Goal: Navigation & Orientation: Find specific page/section

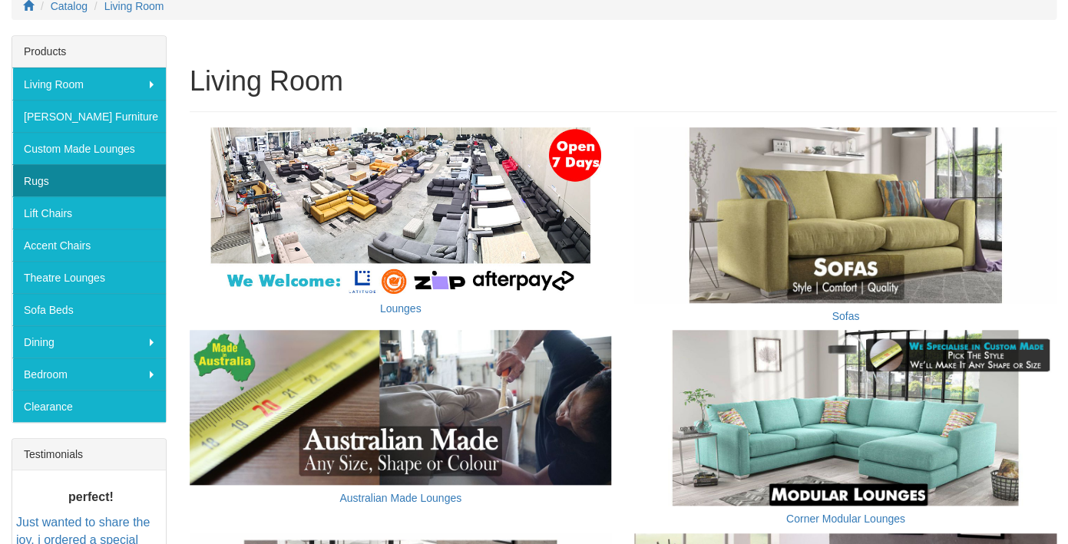
scroll to position [242, 0]
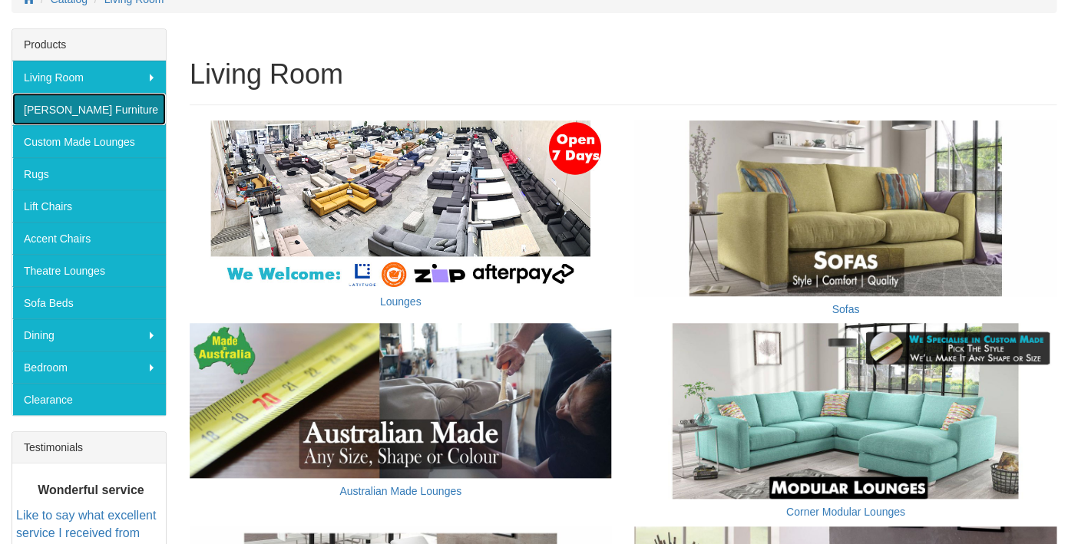
click at [48, 109] on link "[PERSON_NAME] Furniture" at bounding box center [89, 109] width 154 height 32
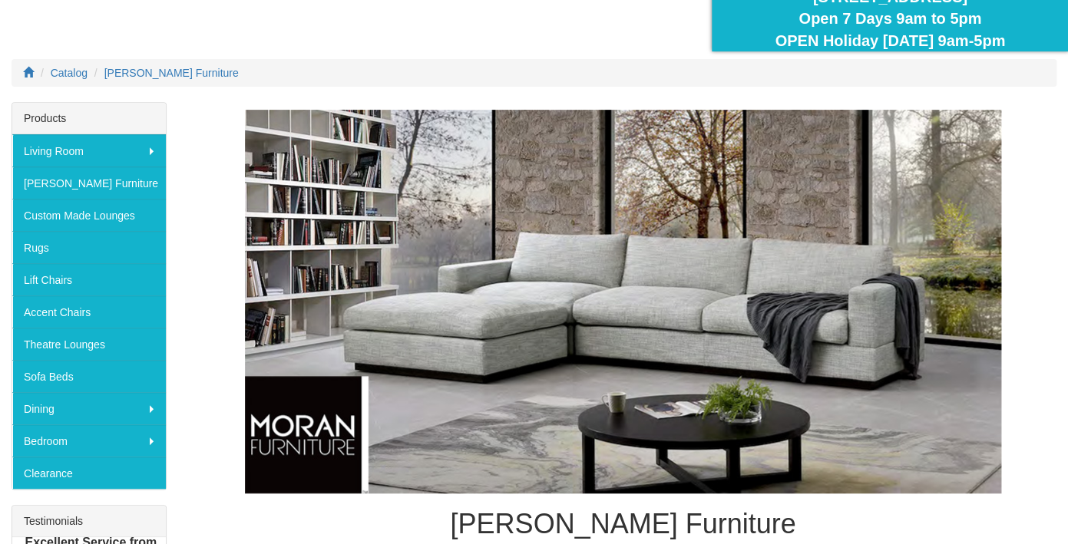
scroll to position [170, 0]
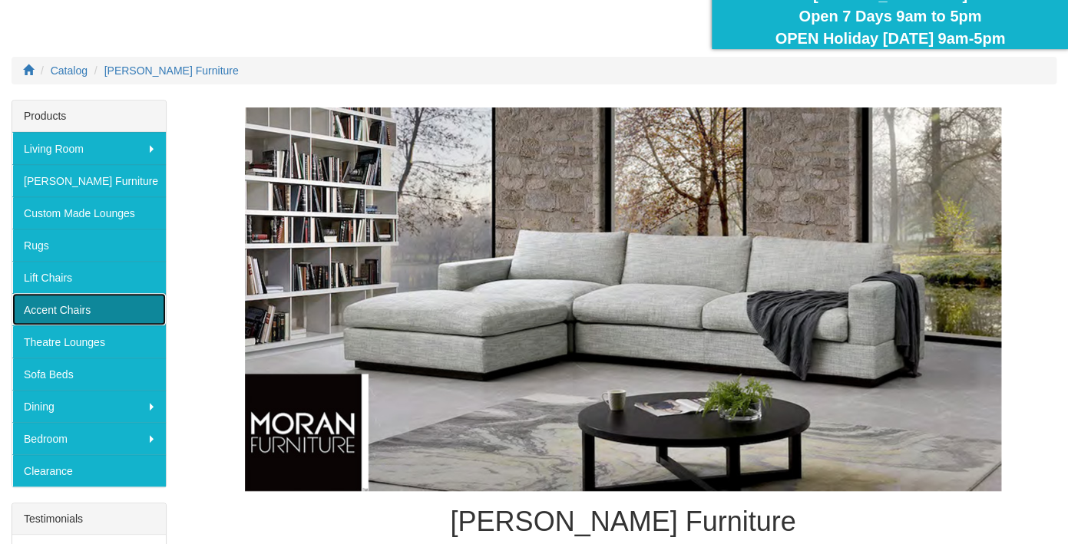
click at [111, 302] on link "Accent Chairs" at bounding box center [89, 309] width 154 height 32
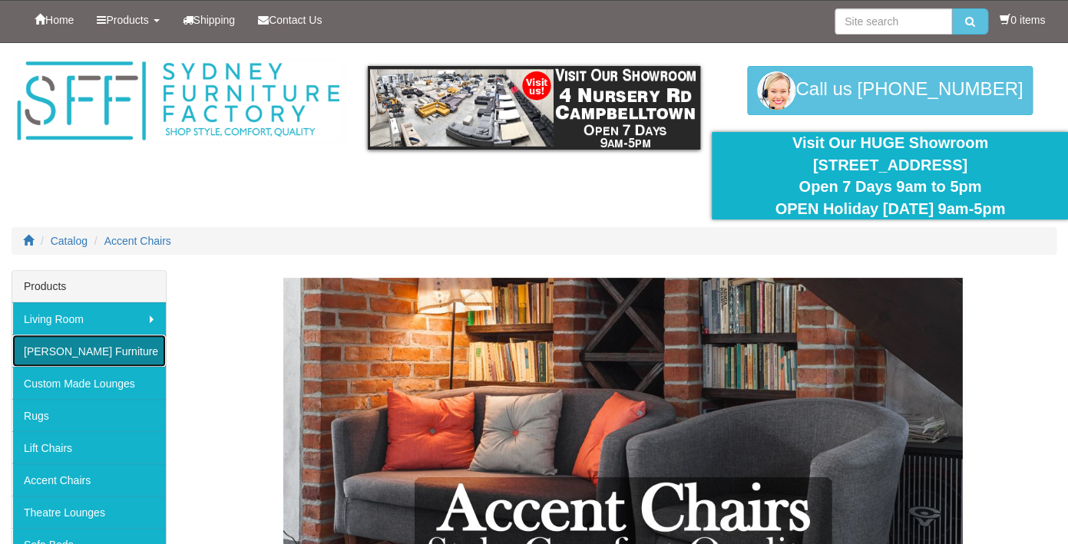
click at [50, 346] on link "[PERSON_NAME] Furniture" at bounding box center [89, 351] width 154 height 32
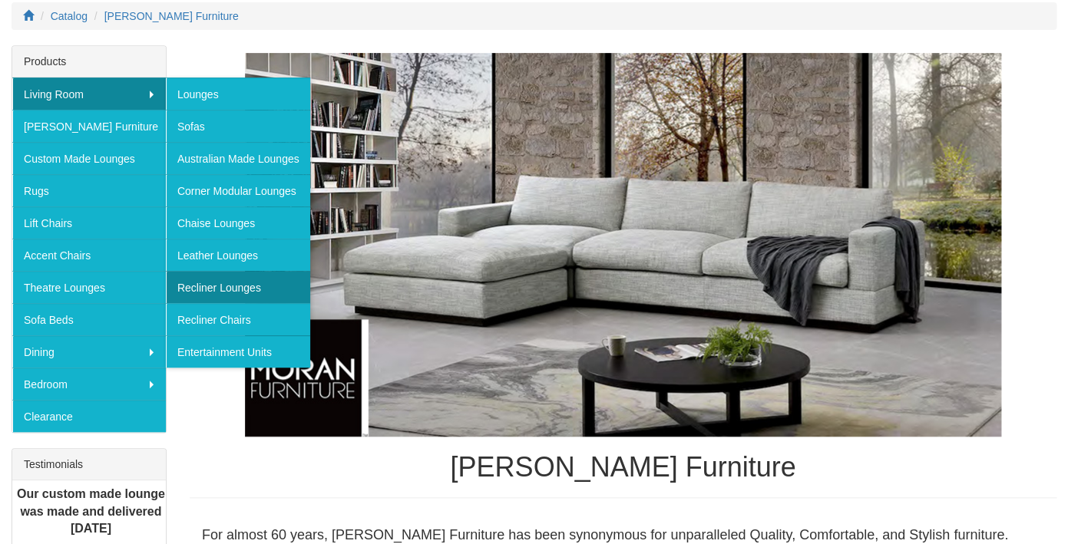
scroll to position [228, 0]
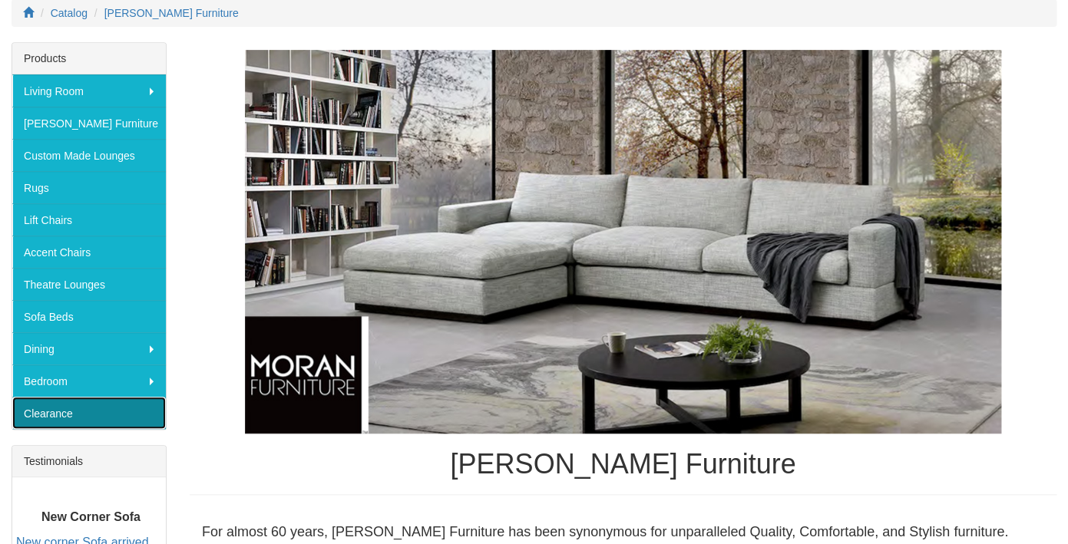
click at [48, 412] on link "Clearance" at bounding box center [89, 413] width 154 height 32
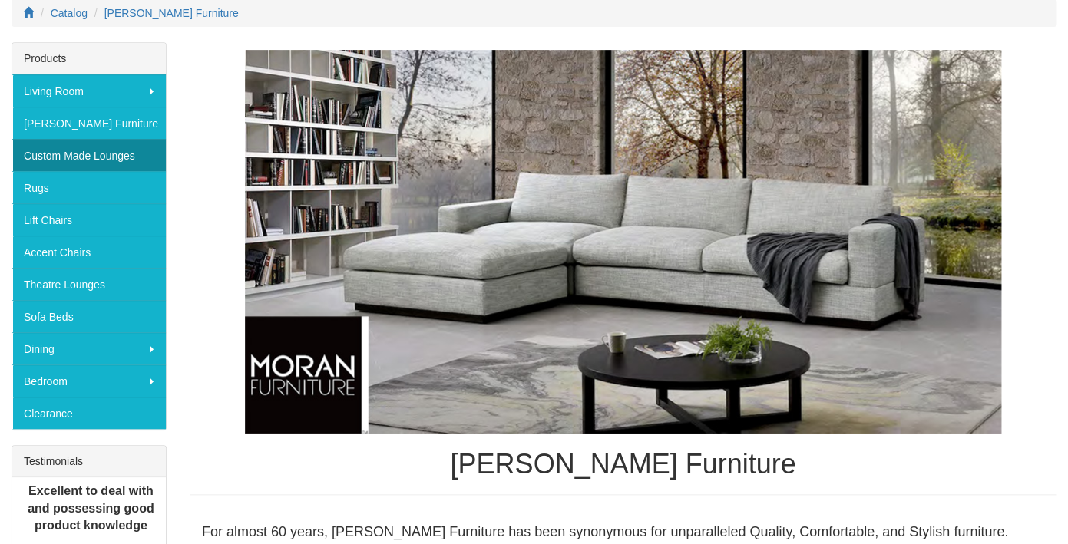
scroll to position [228, 0]
